Goal: Find specific page/section

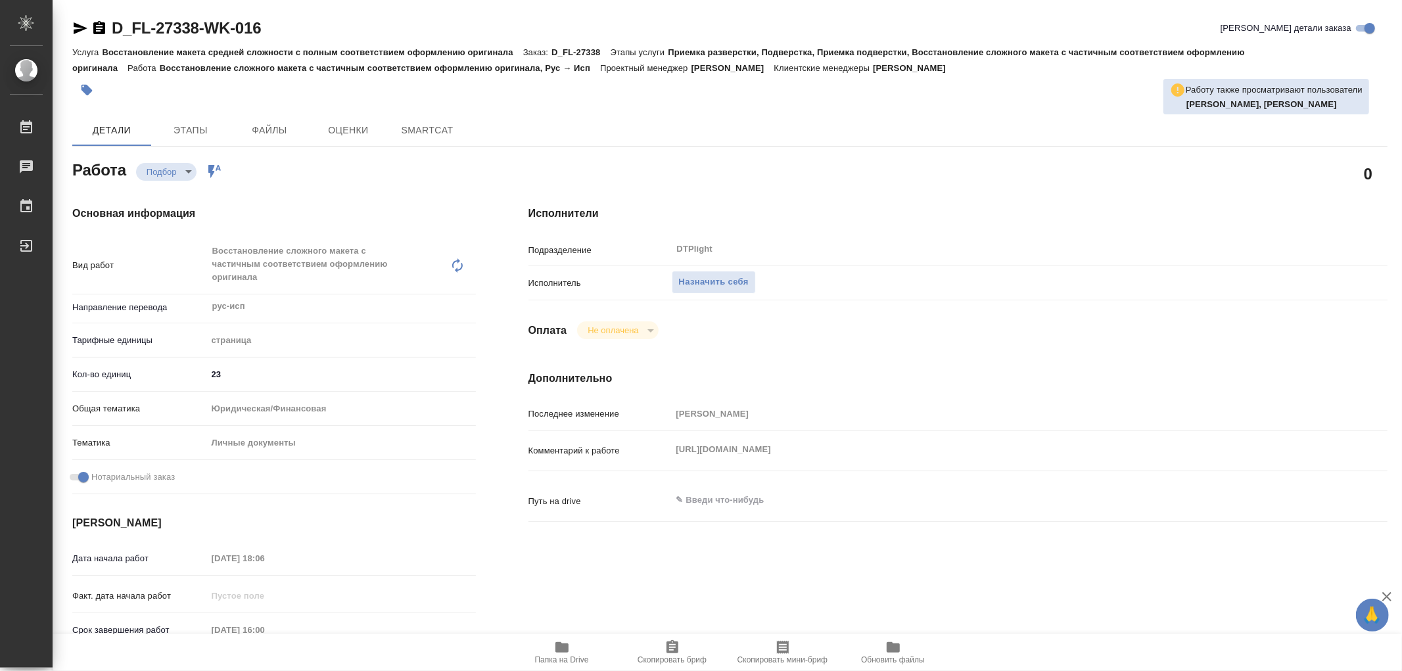
type textarea "x"
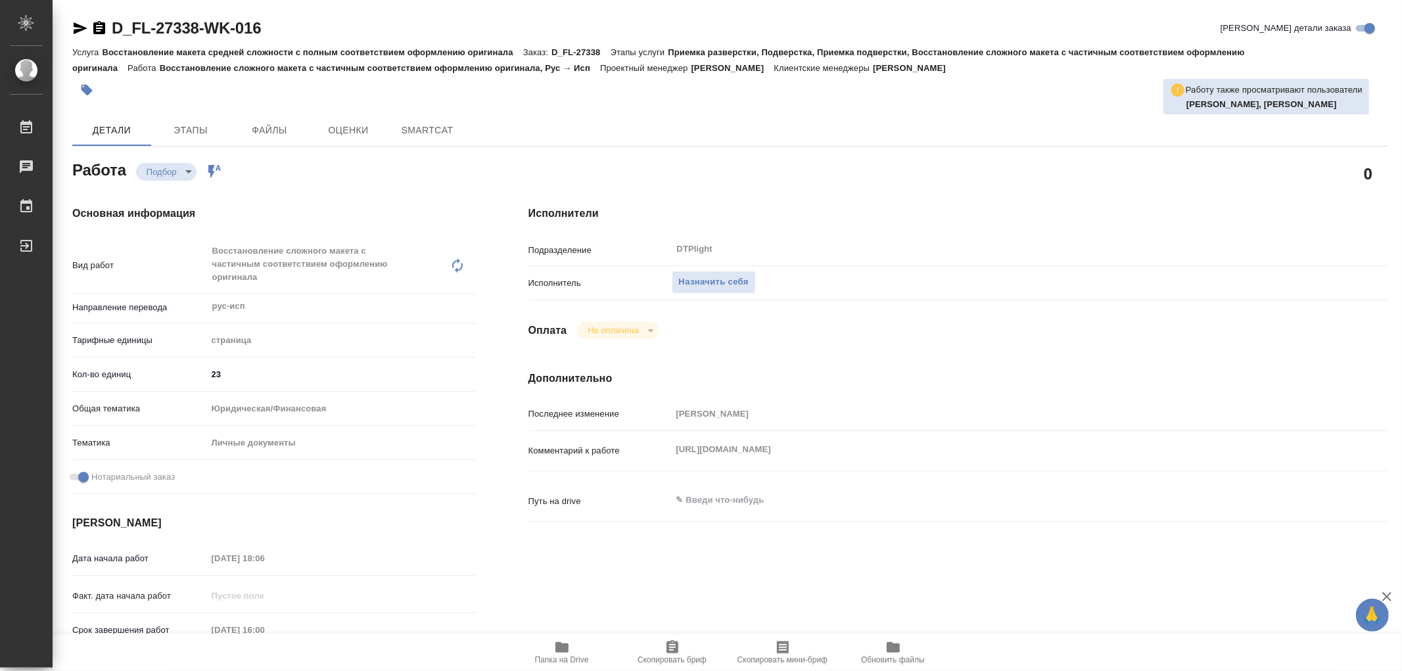
type textarea "x"
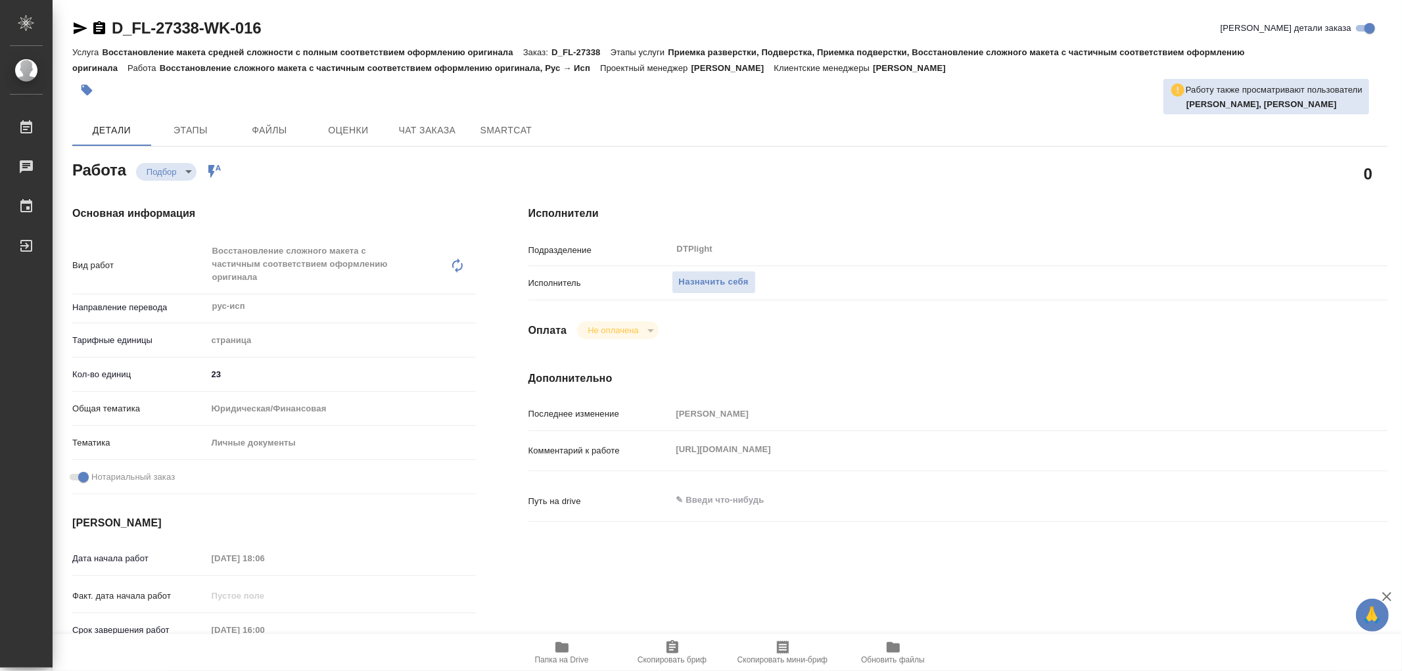
type textarea "x"
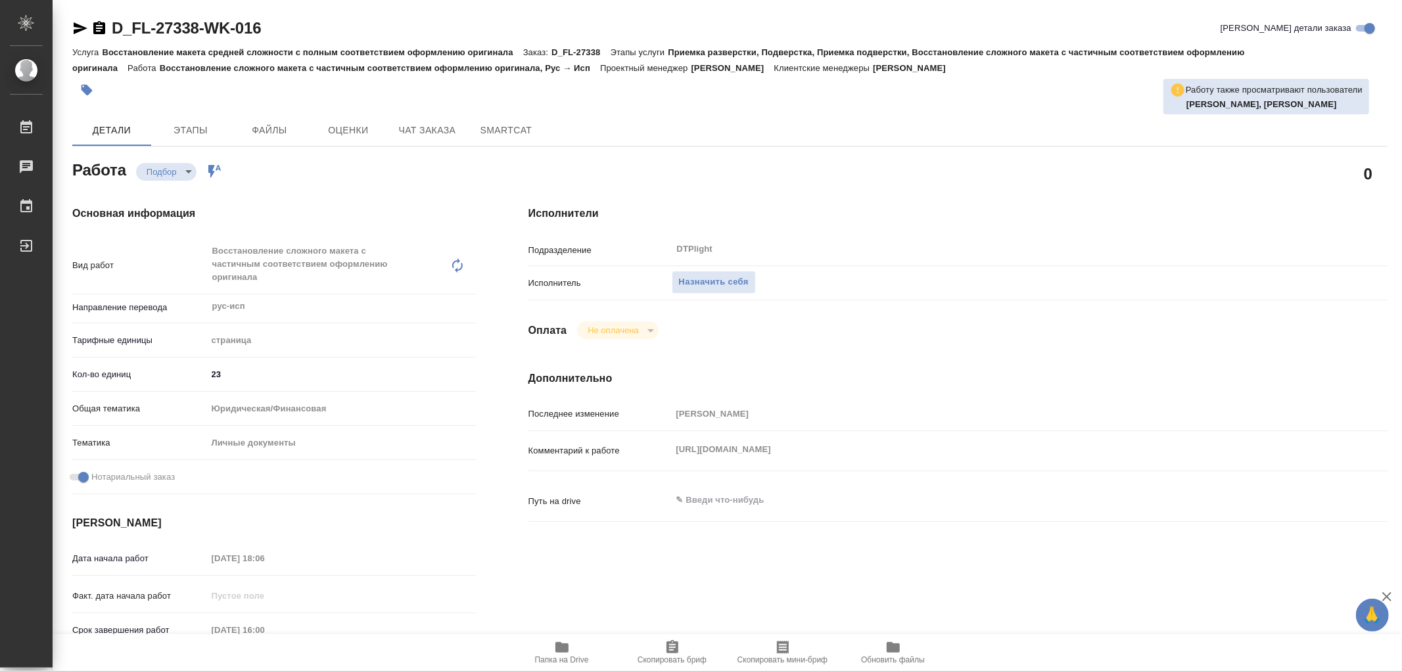
click at [1096, 453] on div "Комментарий к работе https://drive.awatera.com/apps/files/files/10666124?dir=/S…" at bounding box center [957, 450] width 859 height 29
type textarea "x"
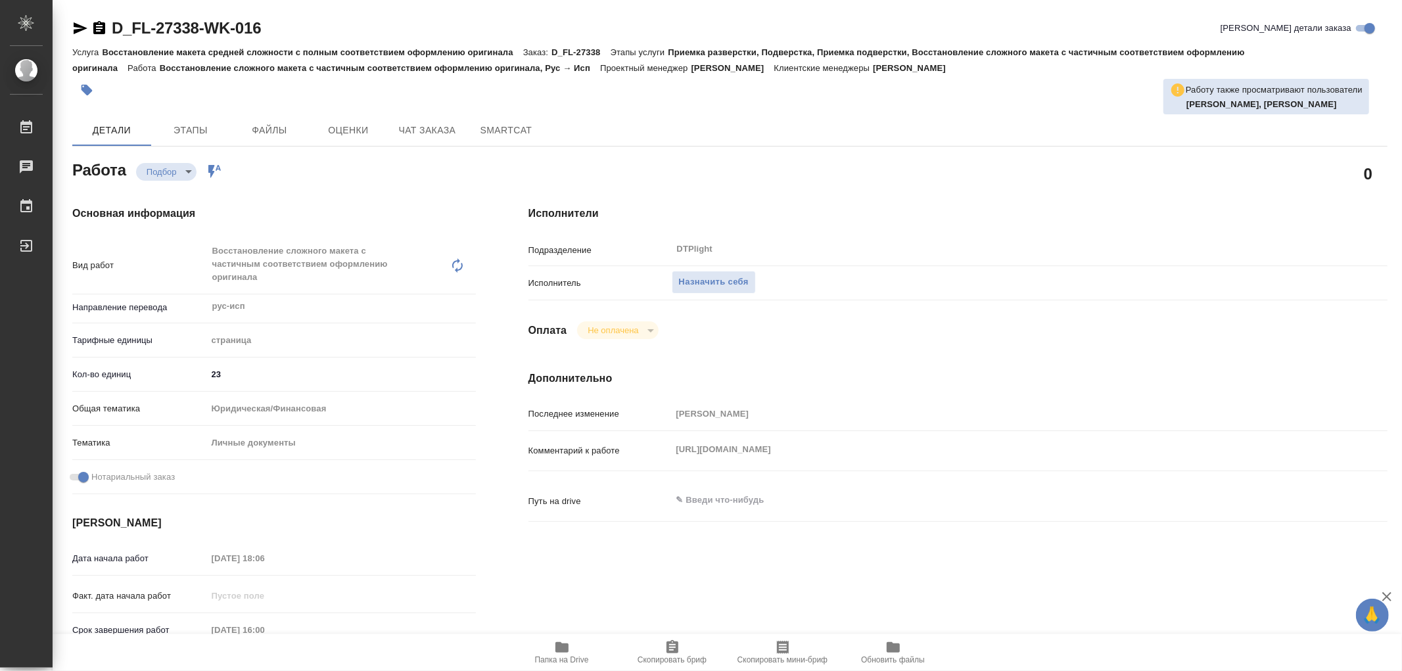
type textarea "x"
drag, startPoint x: 669, startPoint y: 451, endPoint x: 677, endPoint y: 431, distance: 21.2
click at [677, 431] on div "Последнее изменение Валеев Динар Комментарий к работе https://drive.awatera.com…" at bounding box center [957, 469] width 859 height 135
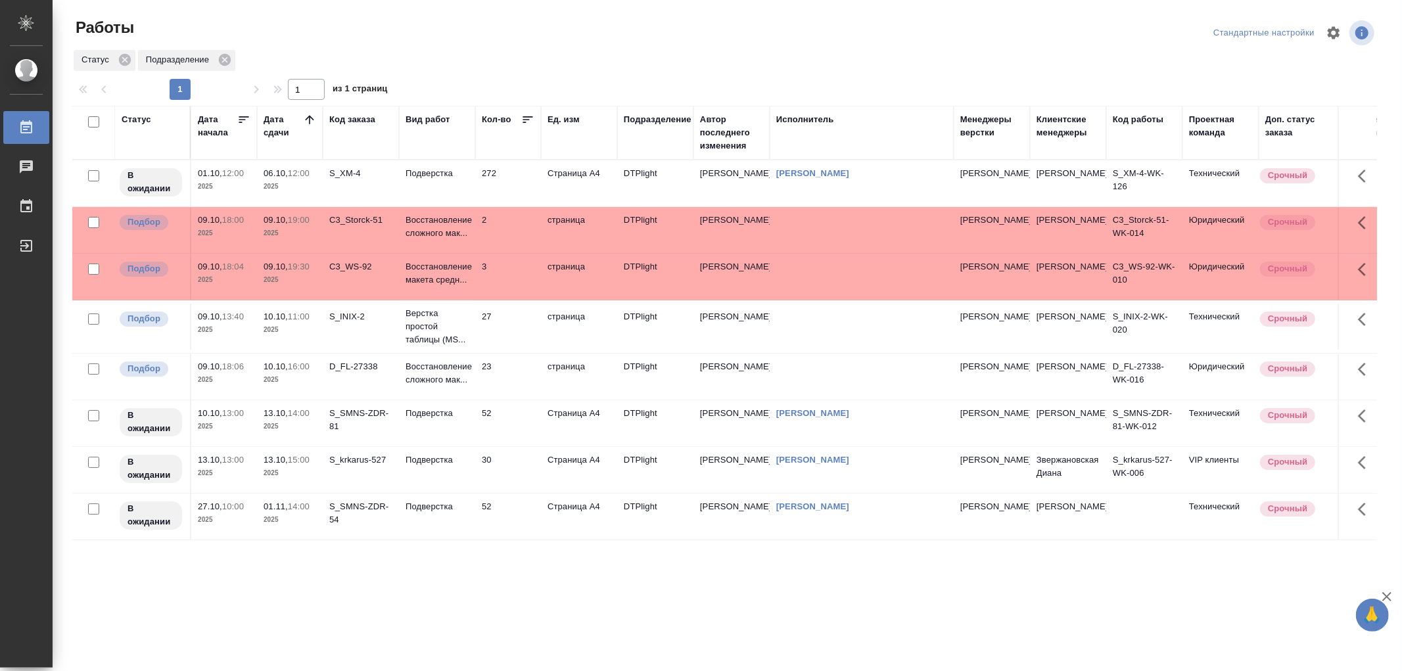
click at [457, 446] on td "Подверстка" at bounding box center [437, 423] width 76 height 46
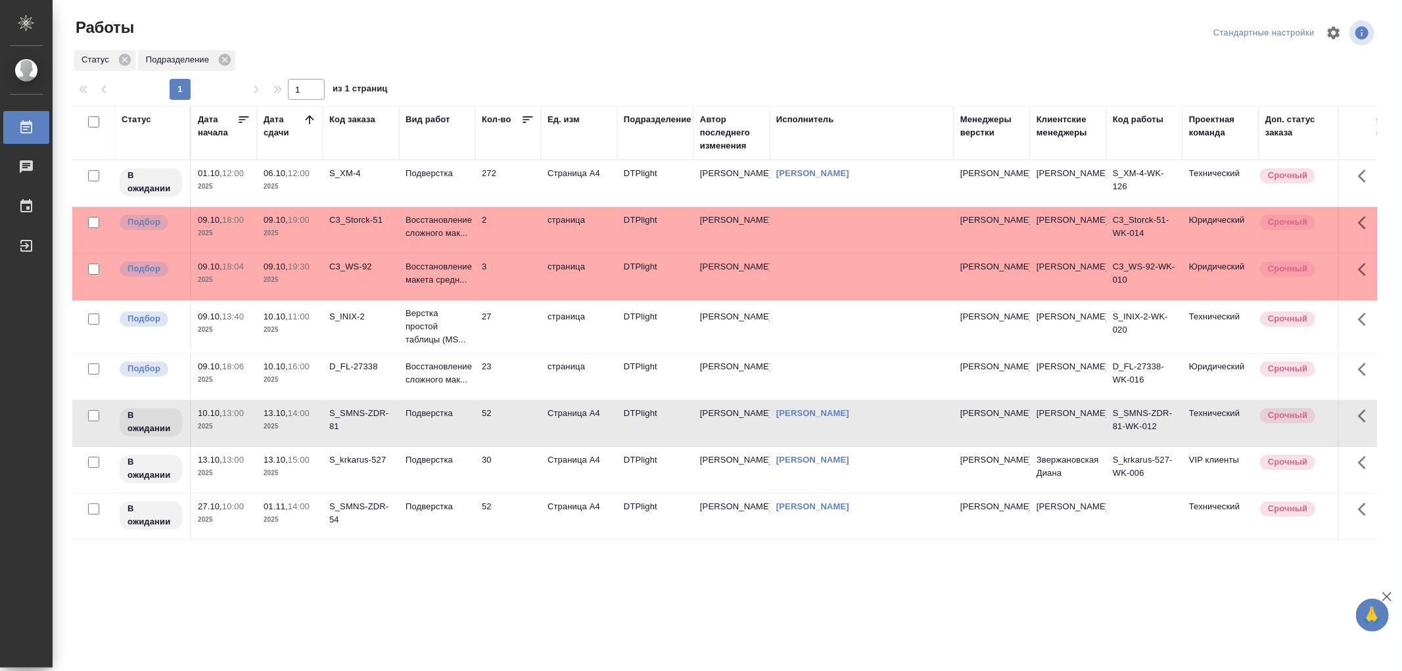
click at [457, 446] on td "Подверстка" at bounding box center [437, 423] width 76 height 46
click at [438, 231] on p "Восстановление сложного мак..." at bounding box center [436, 227] width 63 height 26
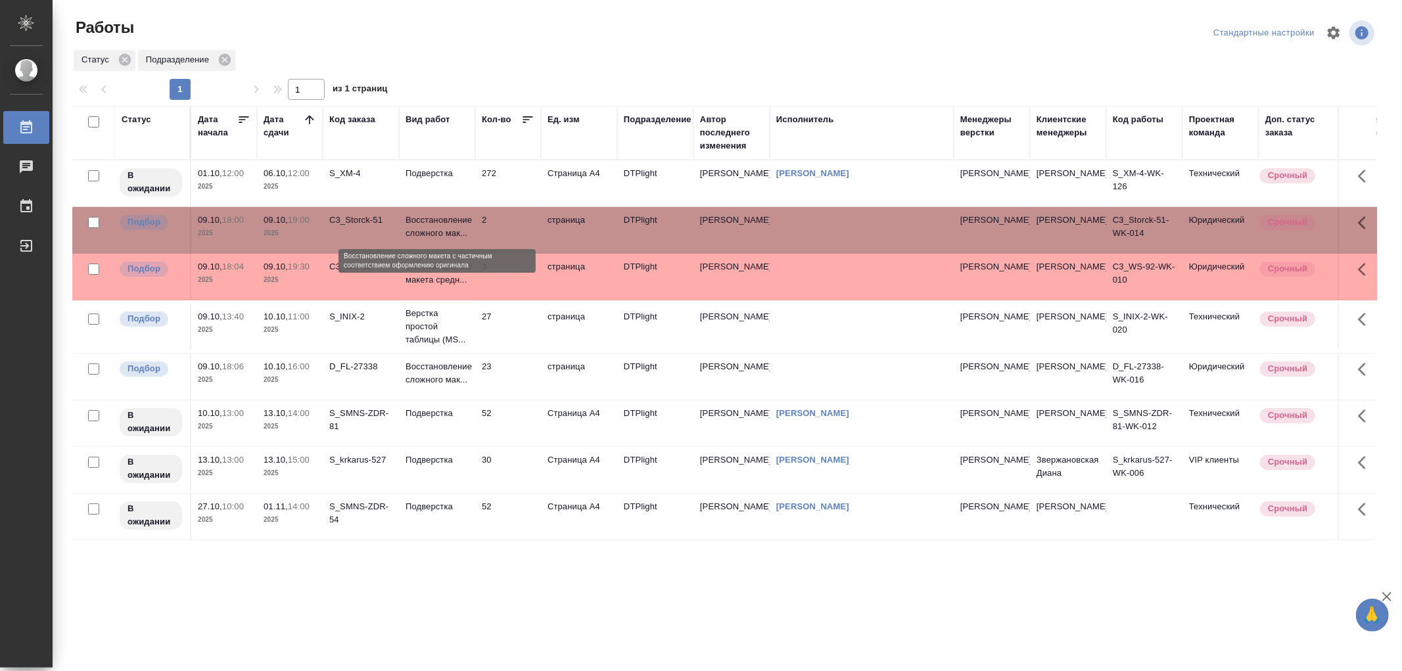
click at [438, 231] on p "Восстановление сложного мак..." at bounding box center [436, 227] width 63 height 26
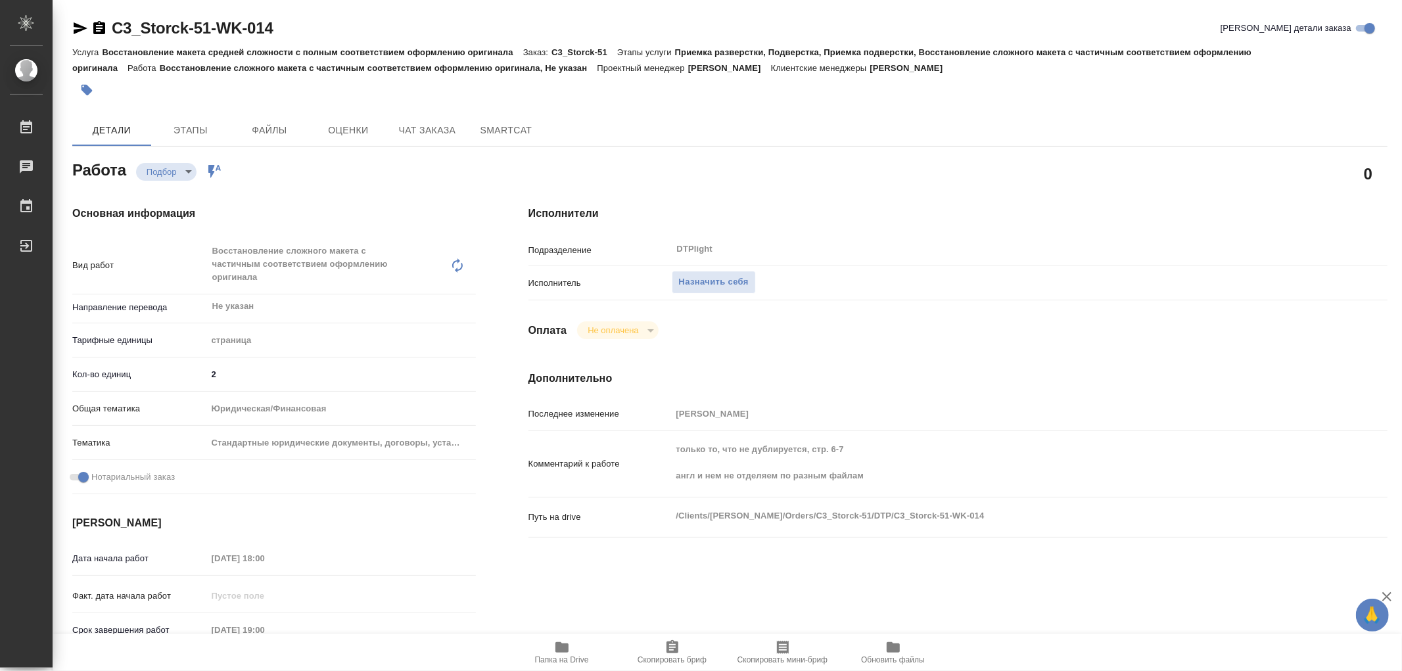
click at [556, 653] on icon "button" at bounding box center [562, 647] width 16 height 16
